Goal: Find specific page/section: Find specific page/section

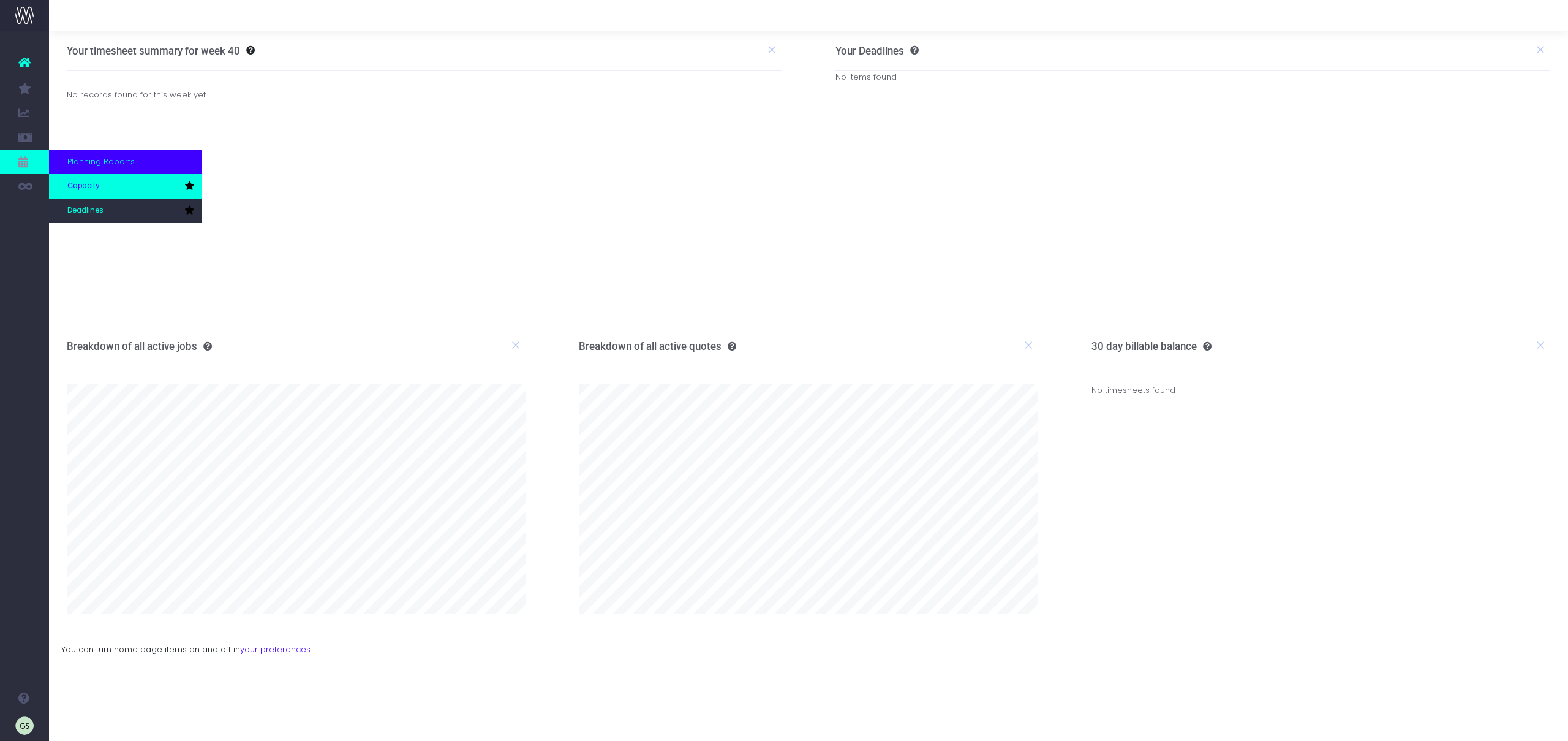
click at [93, 185] on span "Capacity" at bounding box center [83, 186] width 32 height 11
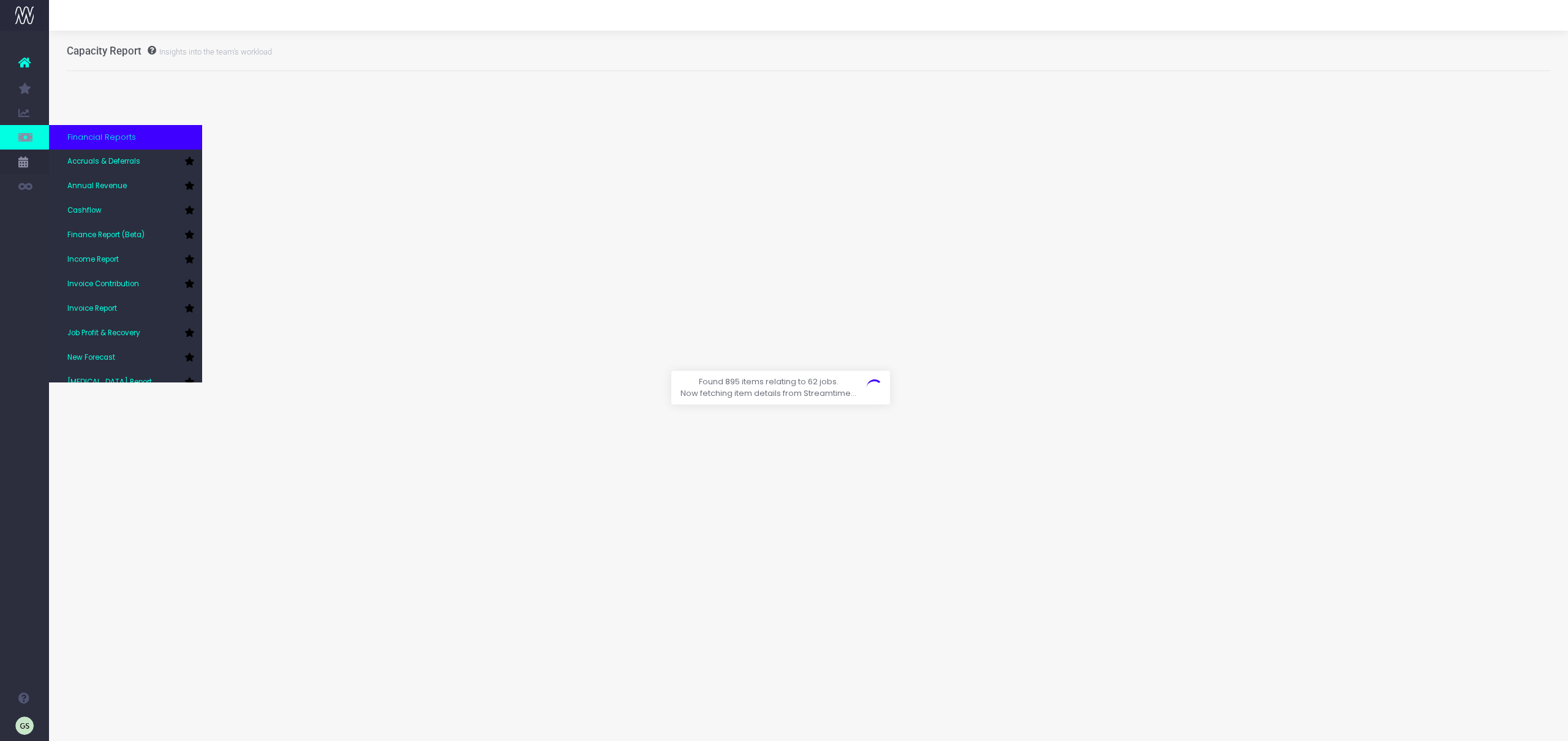
click at [86, 138] on span "Financial Reports" at bounding box center [101, 137] width 68 height 12
click at [96, 163] on span "Accruals & Deferrals" at bounding box center [103, 162] width 73 height 11
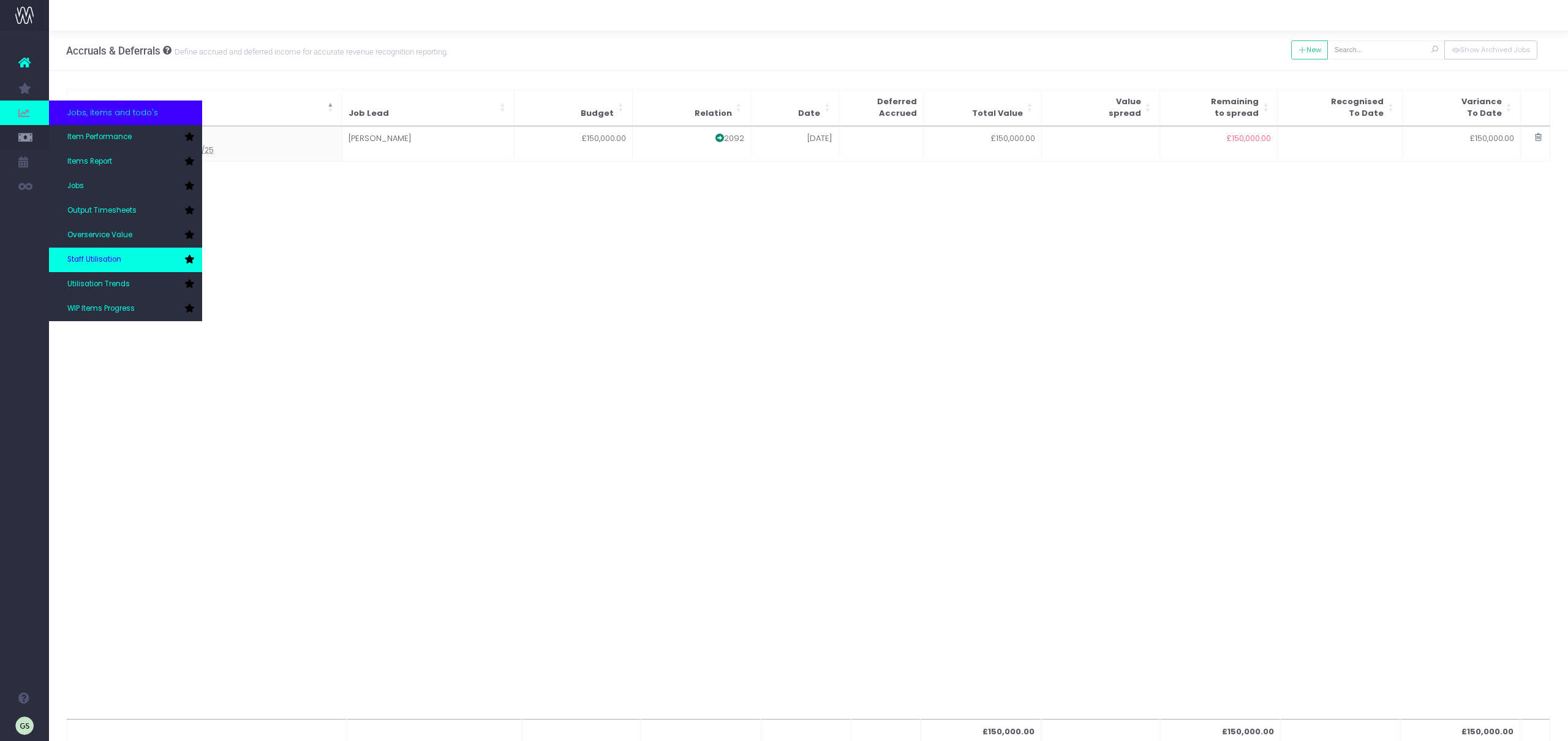
click at [164, 254] on link "Staff Utilisation" at bounding box center [126, 260] width 153 height 25
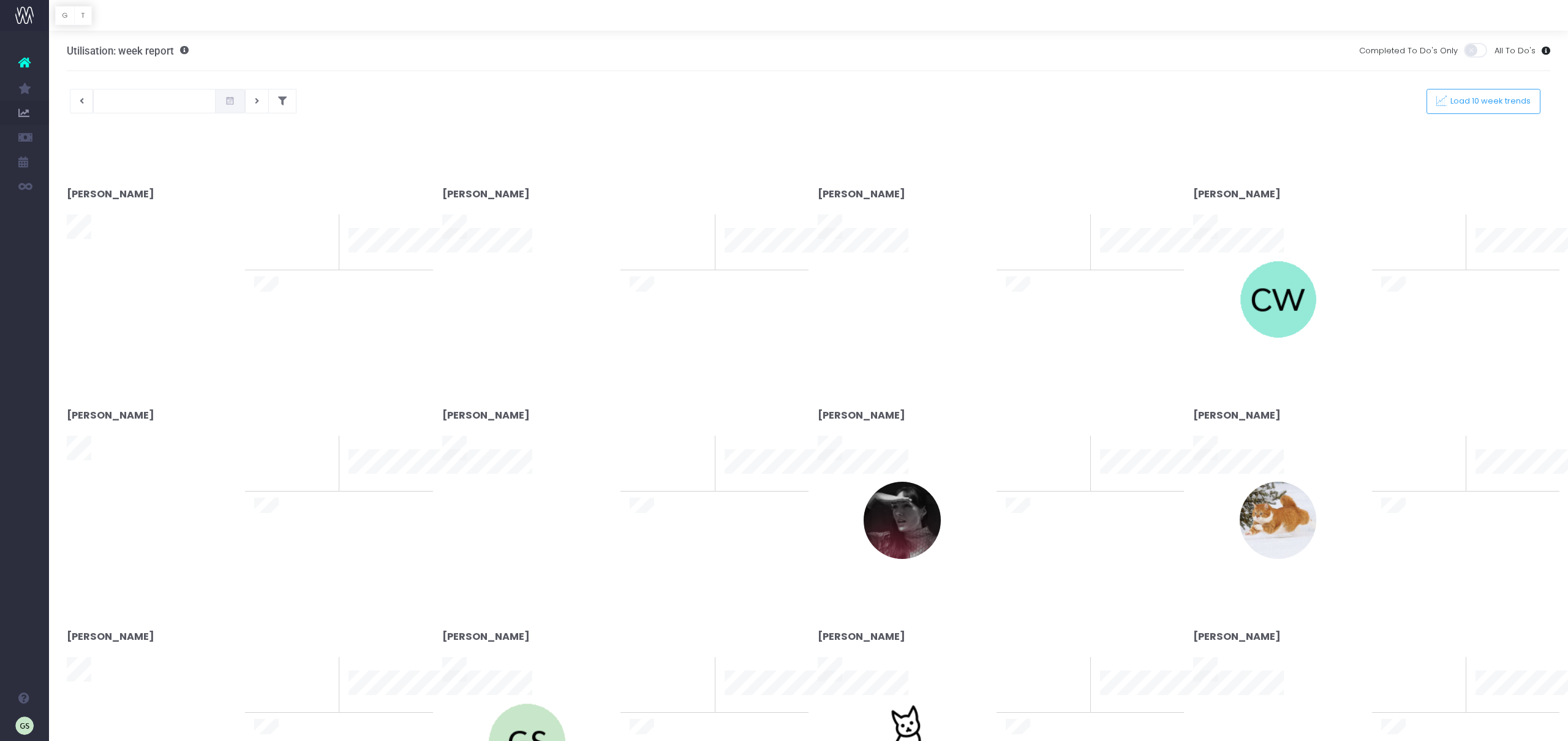
type input "01-10-2025"
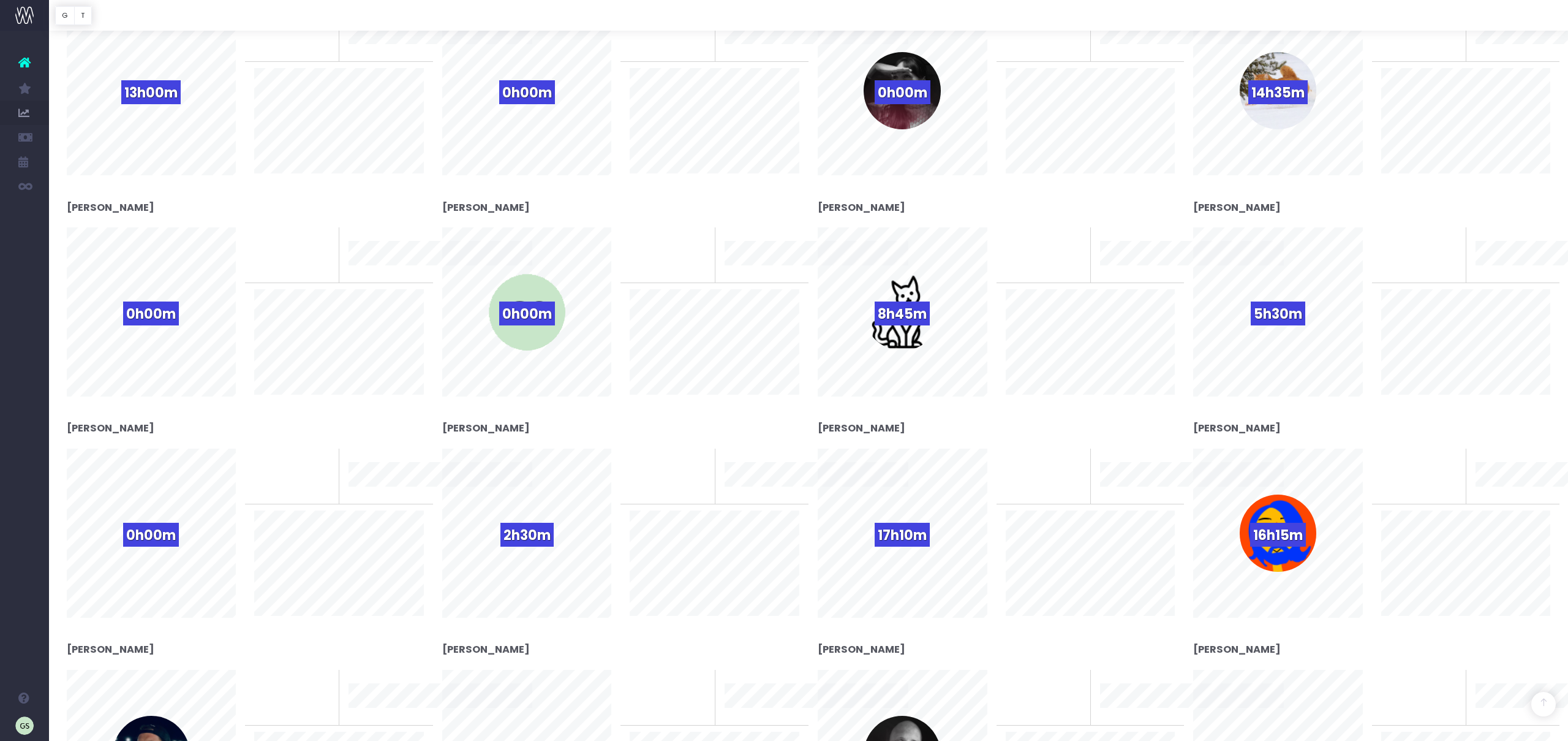
scroll to position [381, 0]
